Goal: Information Seeking & Learning: Learn about a topic

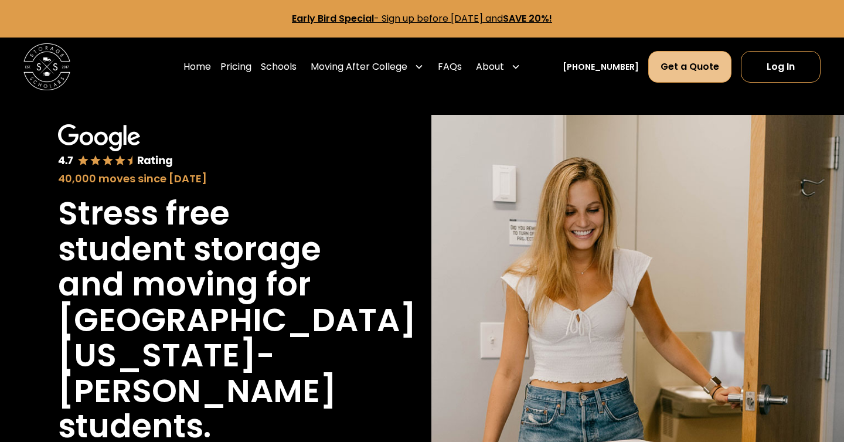
click at [690, 63] on link "Get a Quote" at bounding box center [689, 67] width 83 height 32
click at [164, 64] on link "Pricing" at bounding box center [157, 66] width 31 height 33
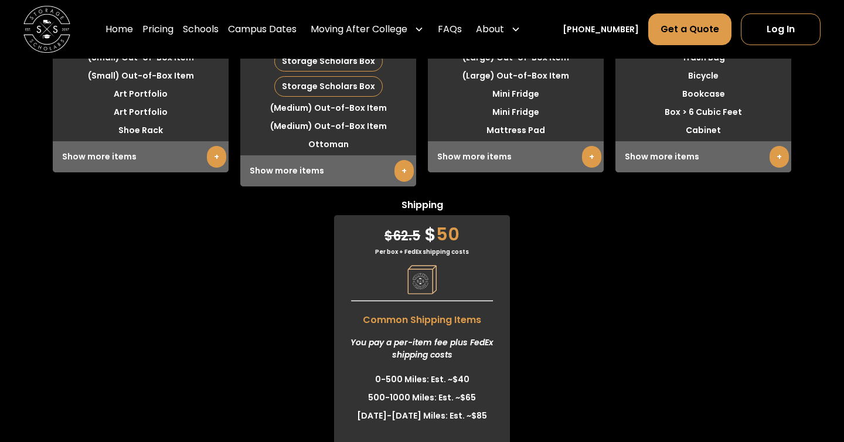
scroll to position [3612, 0]
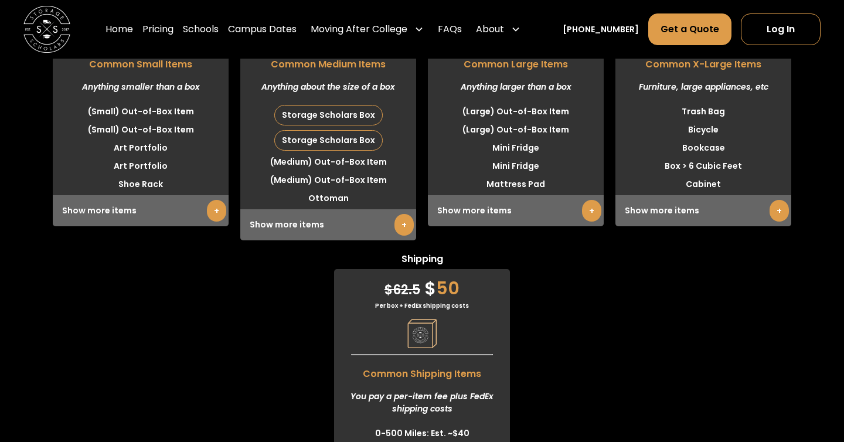
click at [402, 214] on link "+" at bounding box center [404, 225] width 19 height 22
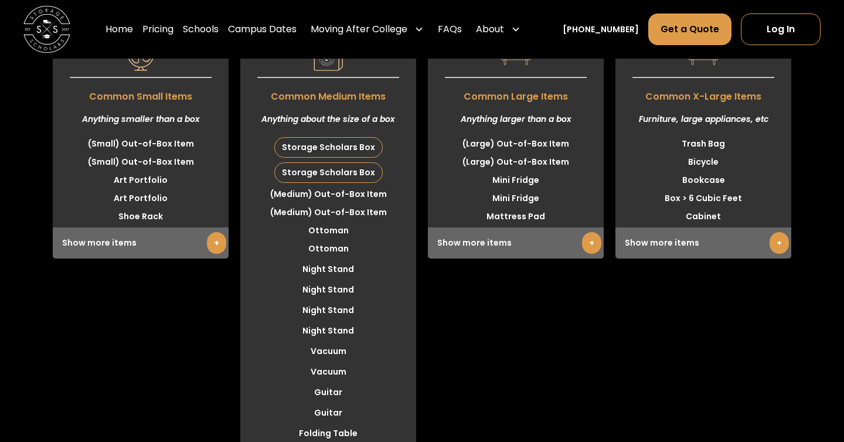
scroll to position [3511, 0]
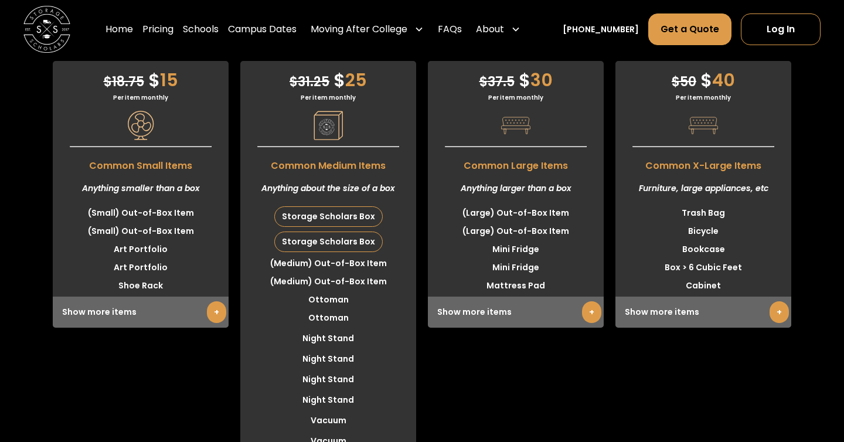
click at [220, 301] on link "+" at bounding box center [216, 312] width 19 height 22
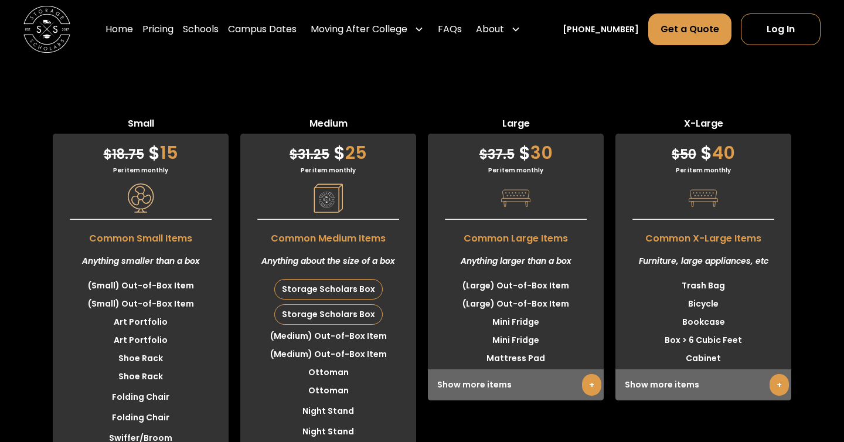
scroll to position [3422, 0]
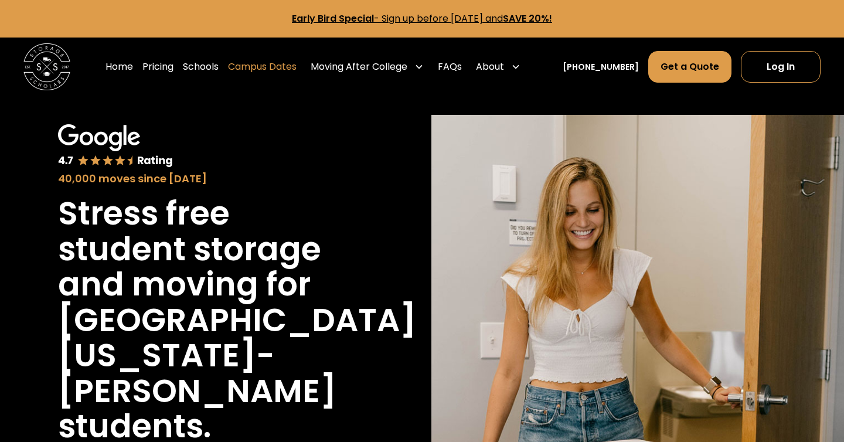
click at [296, 67] on link "Campus Dates" at bounding box center [262, 66] width 69 height 33
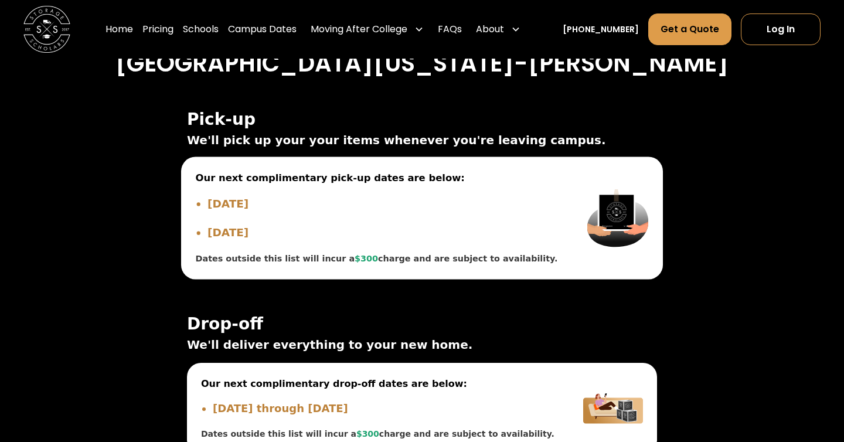
scroll to position [5527, 0]
